Goal: Task Accomplishment & Management: Manage account settings

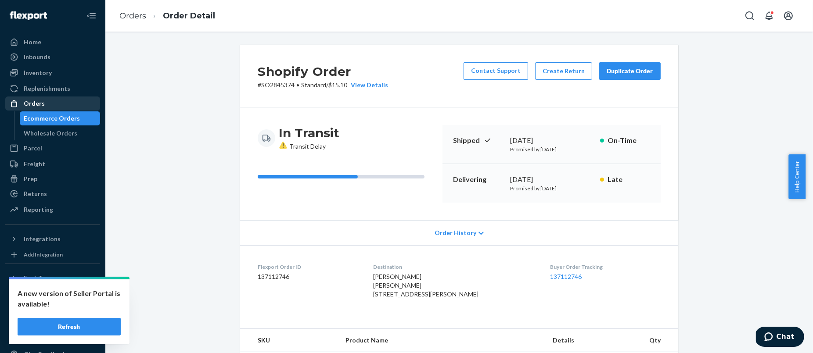
click at [59, 108] on div "Orders" at bounding box center [52, 103] width 93 height 12
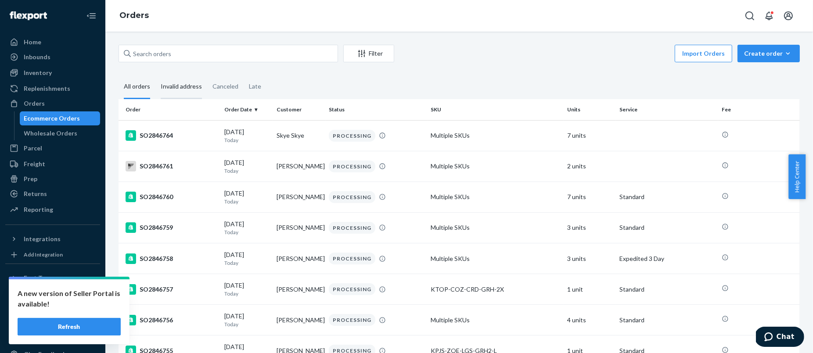
click at [180, 90] on div "Invalid address" at bounding box center [181, 87] width 41 height 24
click at [155, 75] on input "Invalid address" at bounding box center [155, 75] width 0 height 0
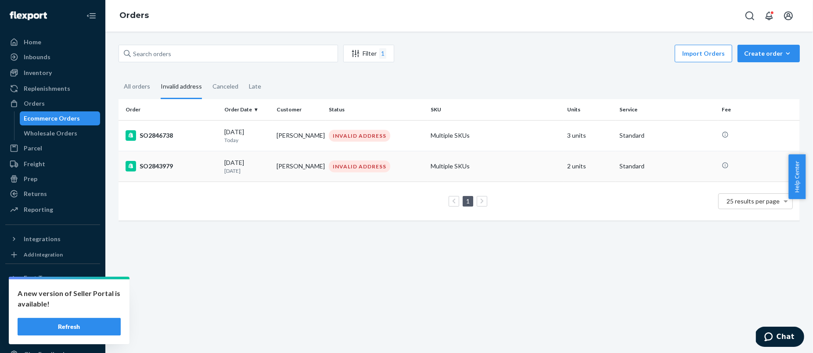
click at [263, 179] on td "[DATE] [DATE]" at bounding box center [247, 166] width 52 height 31
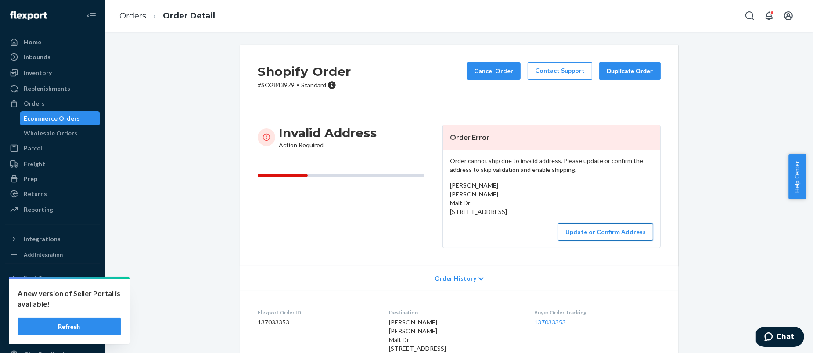
click at [589, 241] on button "Update or Confirm Address" at bounding box center [605, 233] width 95 height 18
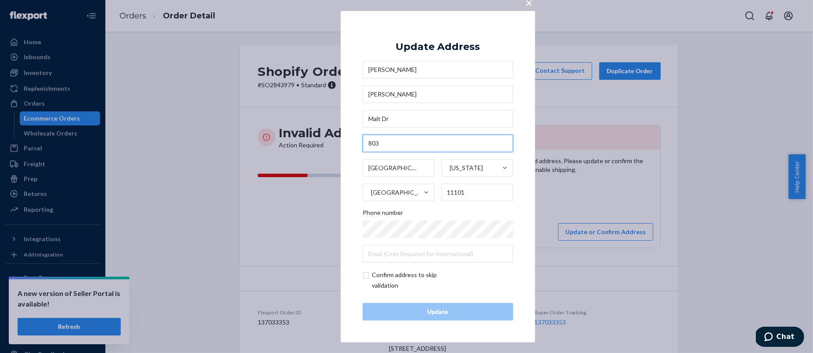
click at [368, 144] on input "803" at bounding box center [438, 144] width 151 height 18
click at [369, 119] on input "Malt Dr" at bounding box center [438, 119] width 151 height 18
click at [531, 5] on span "×" at bounding box center [529, 2] width 7 height 15
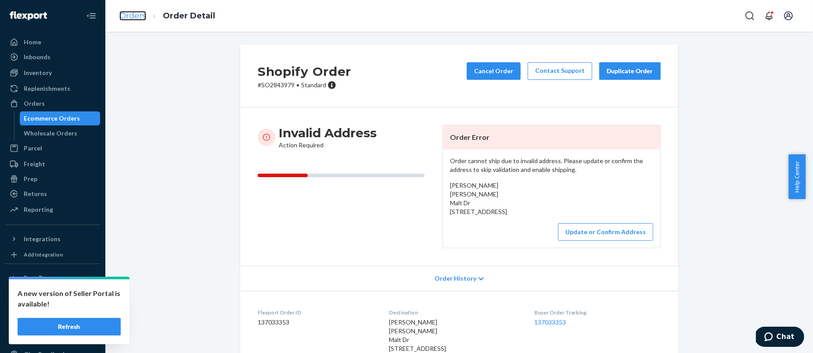
click at [142, 17] on link "Orders" at bounding box center [132, 16] width 27 height 10
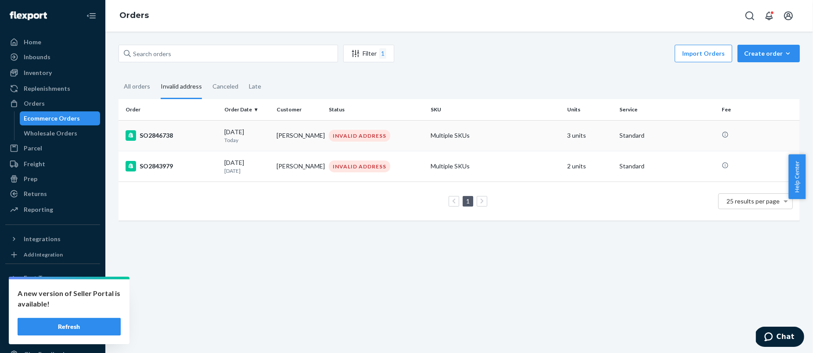
click at [231, 135] on div "[DATE] [DATE]" at bounding box center [246, 136] width 45 height 16
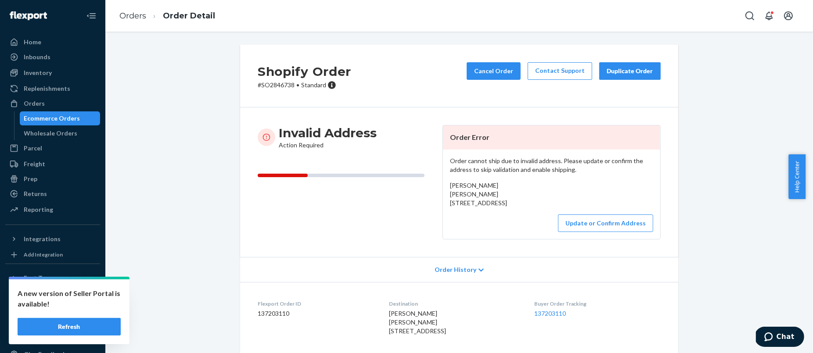
click at [279, 84] on p "# SO2846738 • Standard" at bounding box center [305, 85] width 94 height 9
click at [504, 208] on div "[PERSON_NAME] [PERSON_NAME] [STREET_ADDRESS]" at bounding box center [551, 194] width 203 height 26
drag, startPoint x: 505, startPoint y: 221, endPoint x: 445, endPoint y: 207, distance: 60.9
click at [445, 207] on div "Order cannot ship due to invalid address. Please update or confirm the address …" at bounding box center [551, 195] width 217 height 90
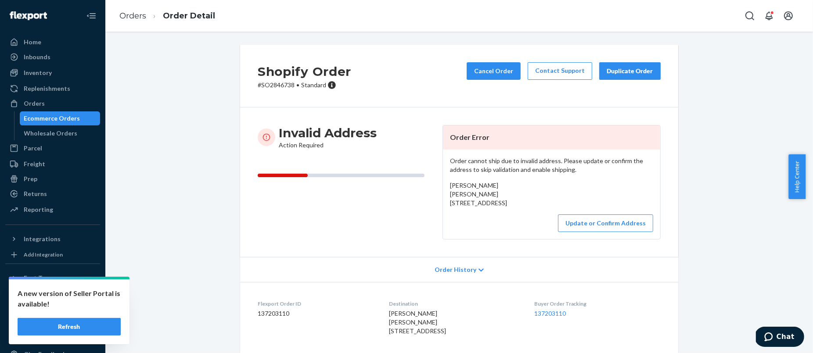
copy span "[STREET_ADDRESS]"
